Goal: Task Accomplishment & Management: Complete application form

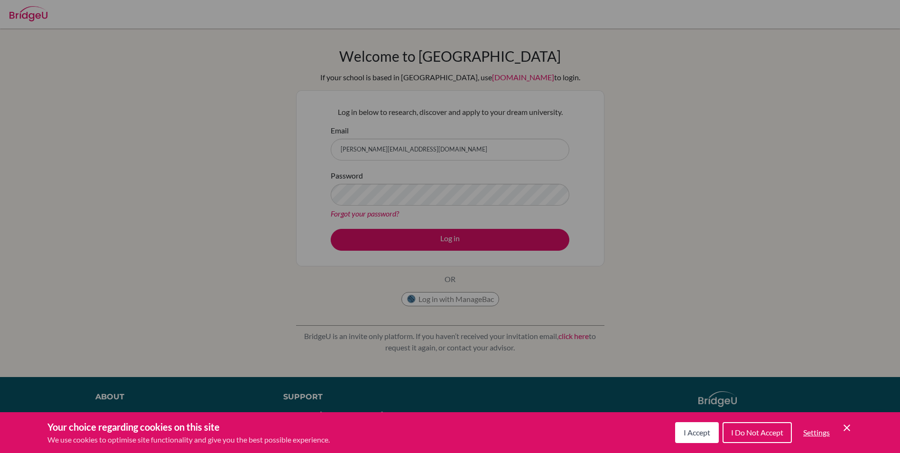
click at [425, 190] on div "Cookie Preferences" at bounding box center [450, 226] width 900 height 453
click at [533, 356] on div "Cookie Preferences" at bounding box center [450, 226] width 900 height 453
click at [700, 438] on button "I Accept" at bounding box center [697, 432] width 44 height 21
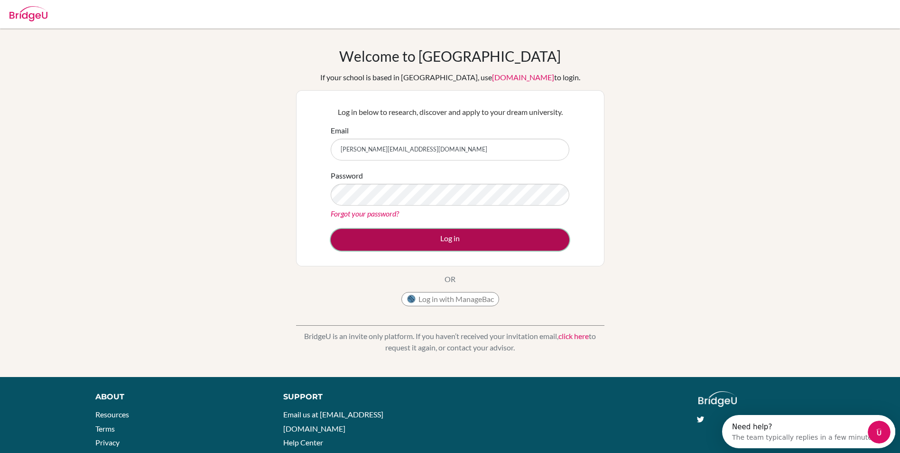
click at [543, 234] on button "Log in" at bounding box center [450, 240] width 239 height 22
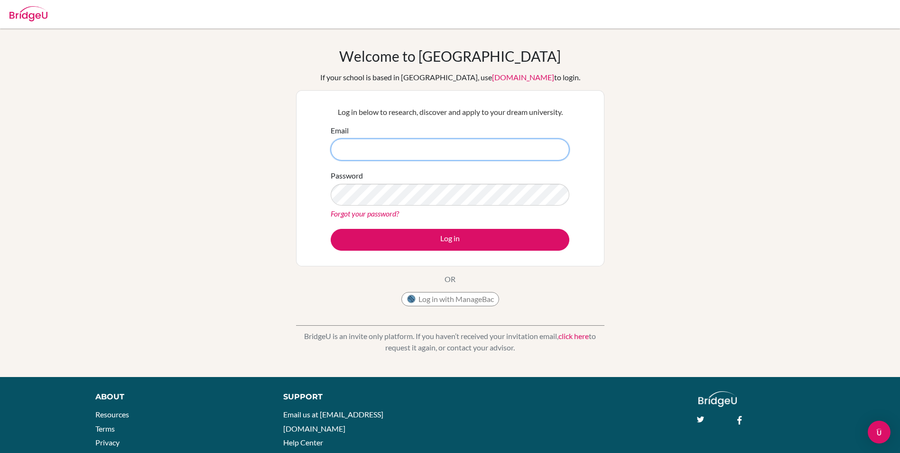
click at [425, 144] on input "Email" at bounding box center [450, 150] width 239 height 22
click at [436, 112] on p "Log in below to research, discover and apply to your dream university." at bounding box center [450, 111] width 239 height 11
click at [418, 157] on input "Email" at bounding box center [450, 150] width 239 height 22
click at [436, 298] on button "Log in with ManageBac" at bounding box center [450, 299] width 98 height 14
click at [462, 151] on input "Email" at bounding box center [450, 150] width 239 height 22
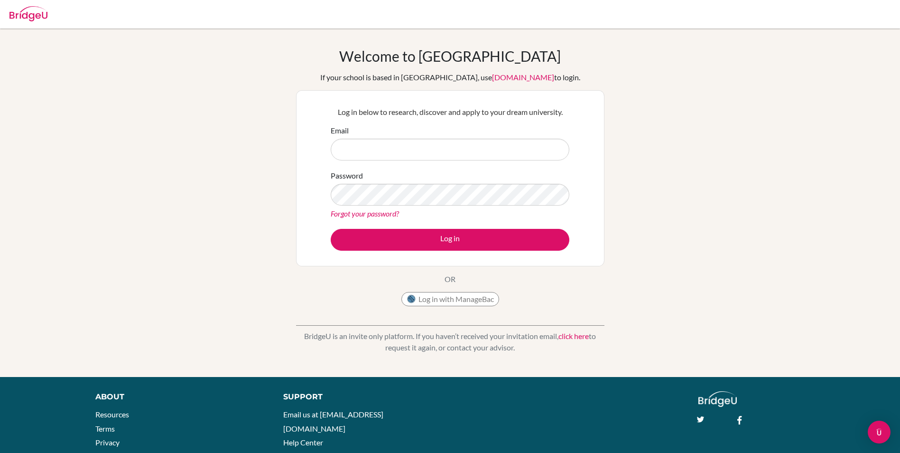
type input "[EMAIL_ADDRESS][DOMAIN_NAME]"
